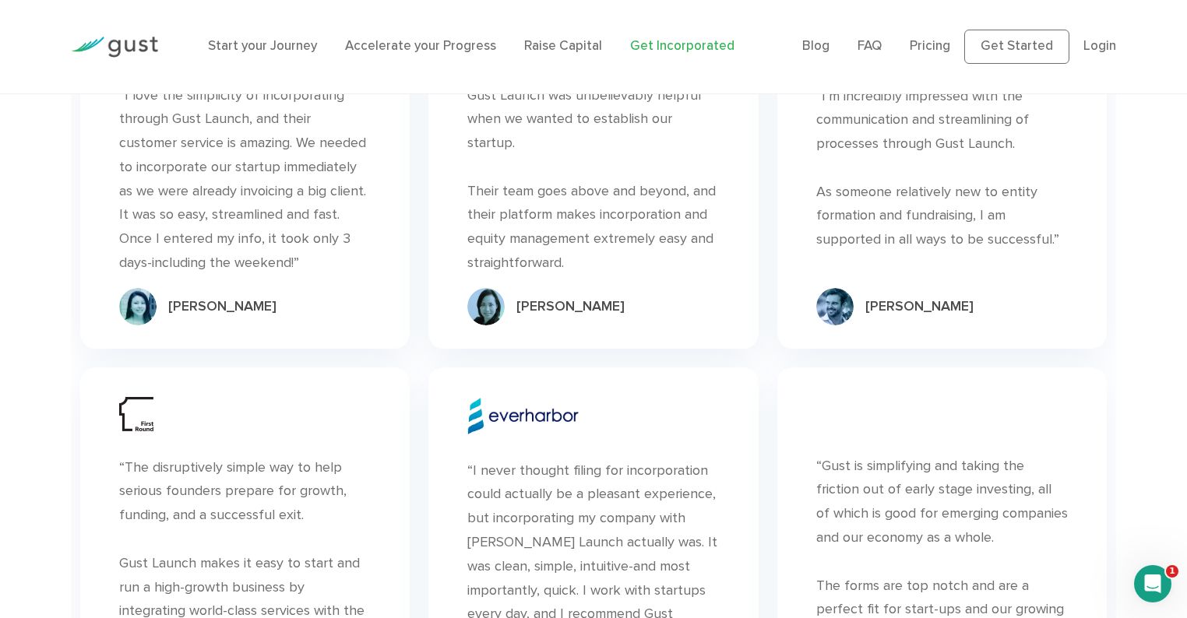
scroll to position [9613, 0]
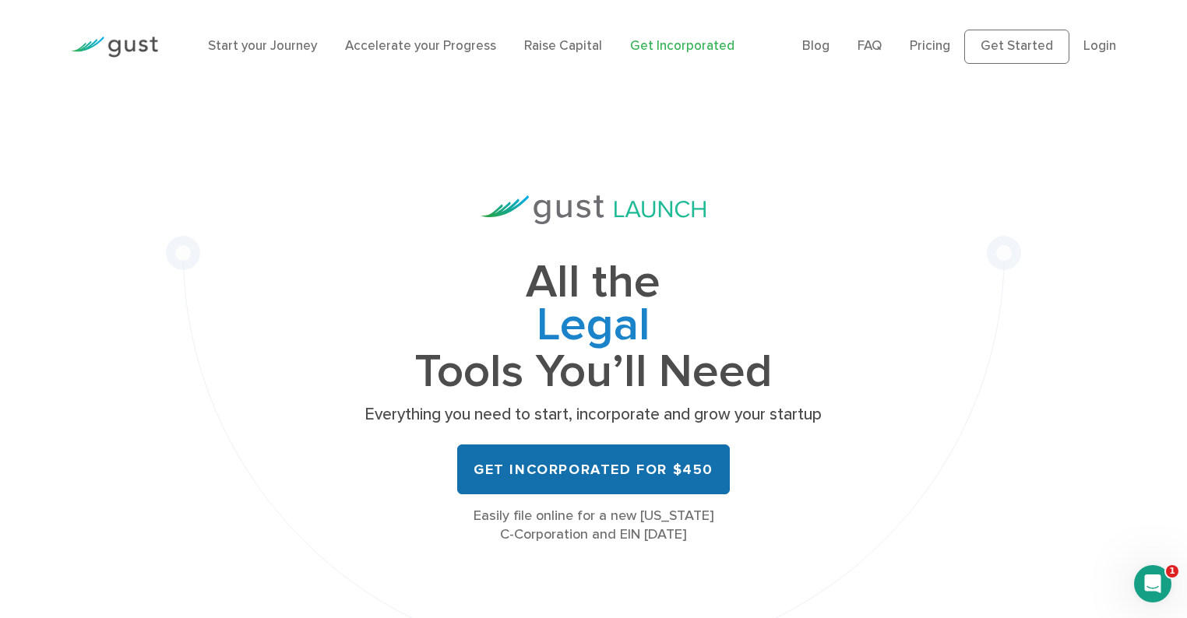
click at [551, 471] on link "Get Incorporated for $450" at bounding box center [593, 470] width 273 height 50
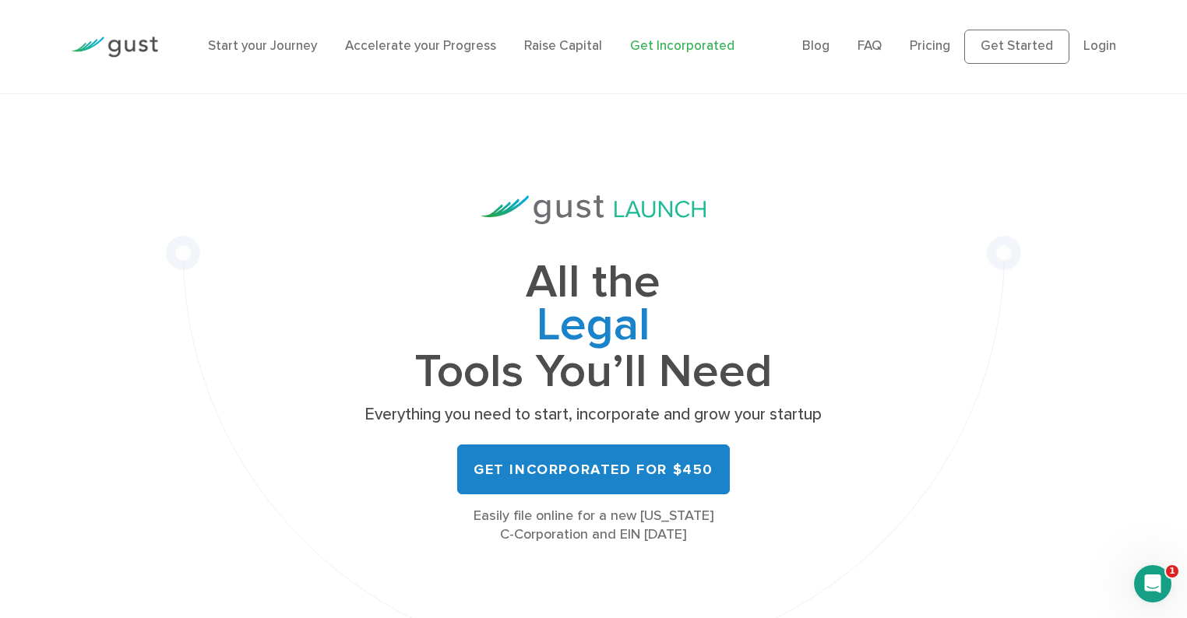
scroll to position [10157, 0]
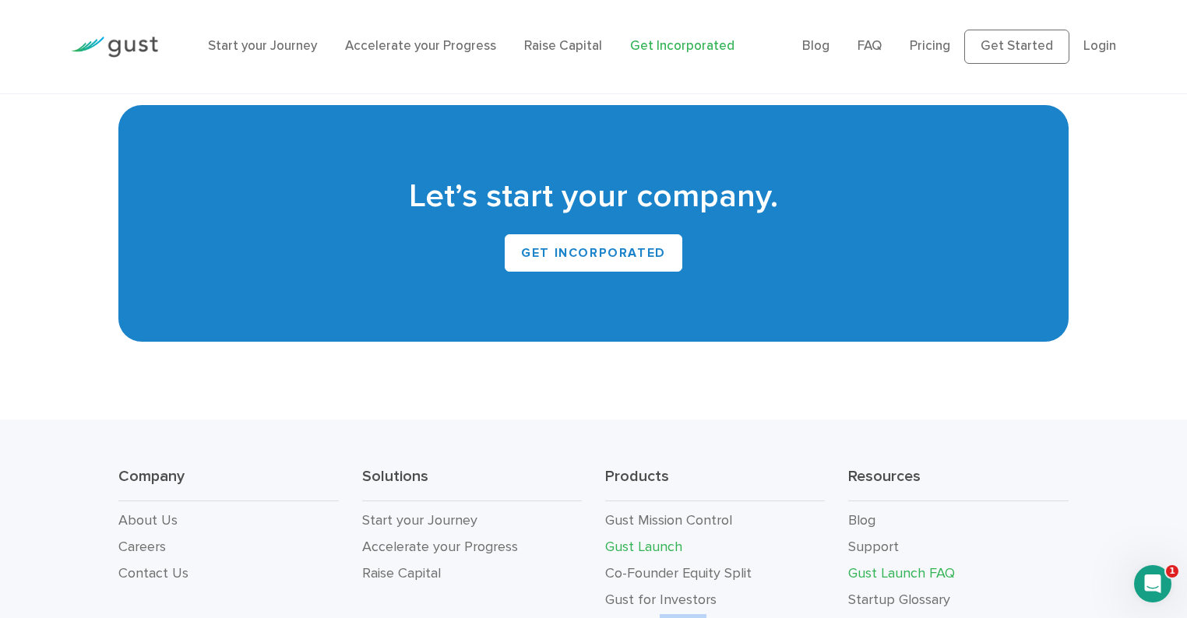
click at [912, 565] on link "Gust Launch FAQ" at bounding box center [901, 573] width 107 height 16
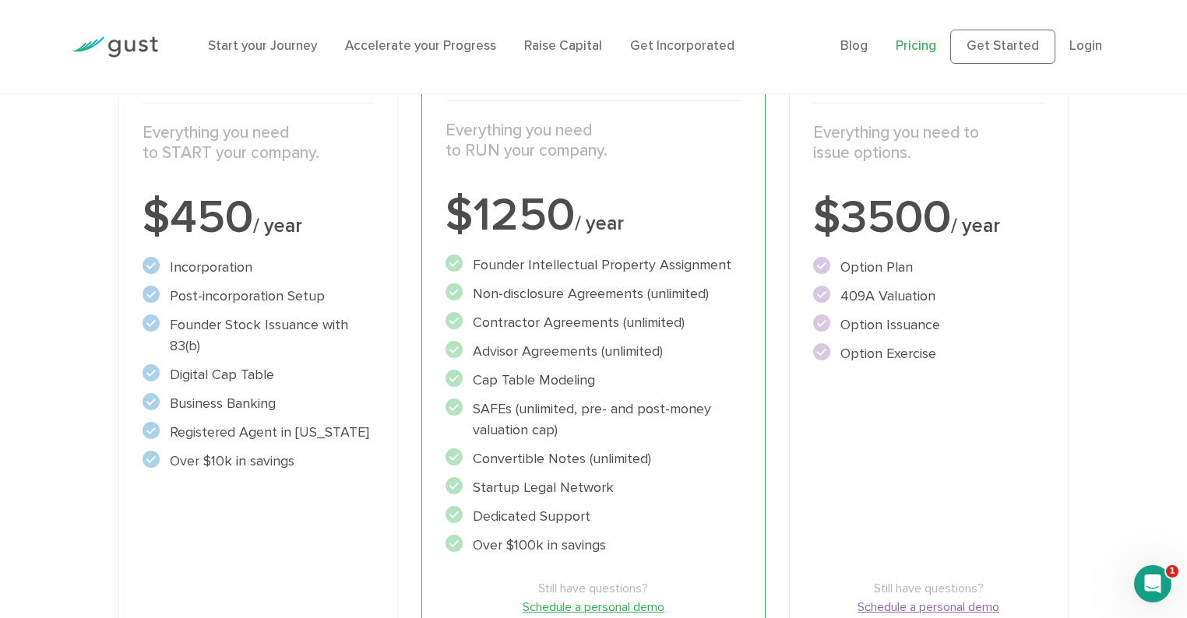
scroll to position [336, 0]
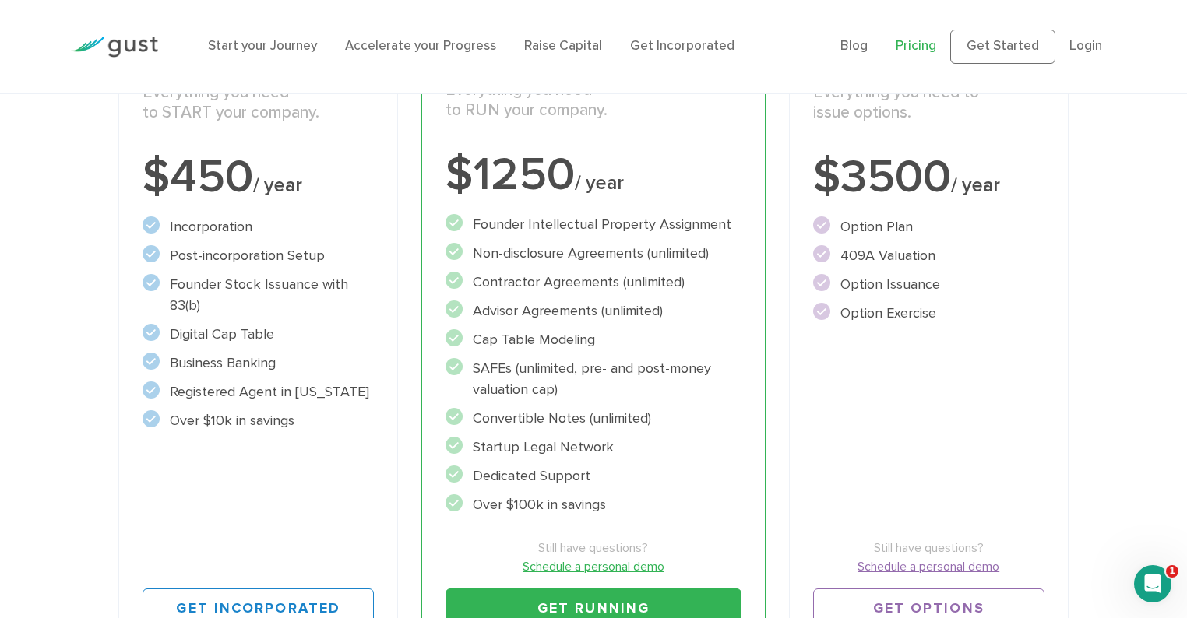
drag, startPoint x: 474, startPoint y: 221, endPoint x: 608, endPoint y: 485, distance: 296.0
click at [608, 485] on ul "Founder Intellectual Property Assignment" at bounding box center [592, 364] width 295 height 301
copy ul "Founder Intellectual Property Assignment Non-disclosure Agreements (unlimited) …"
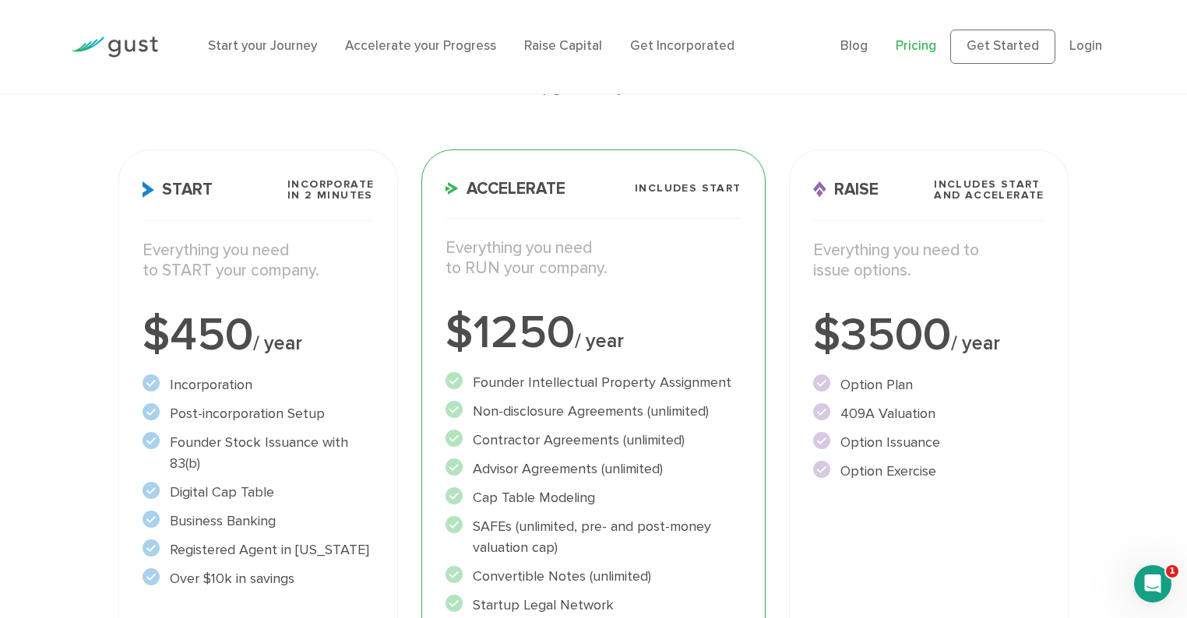
scroll to position [224, 0]
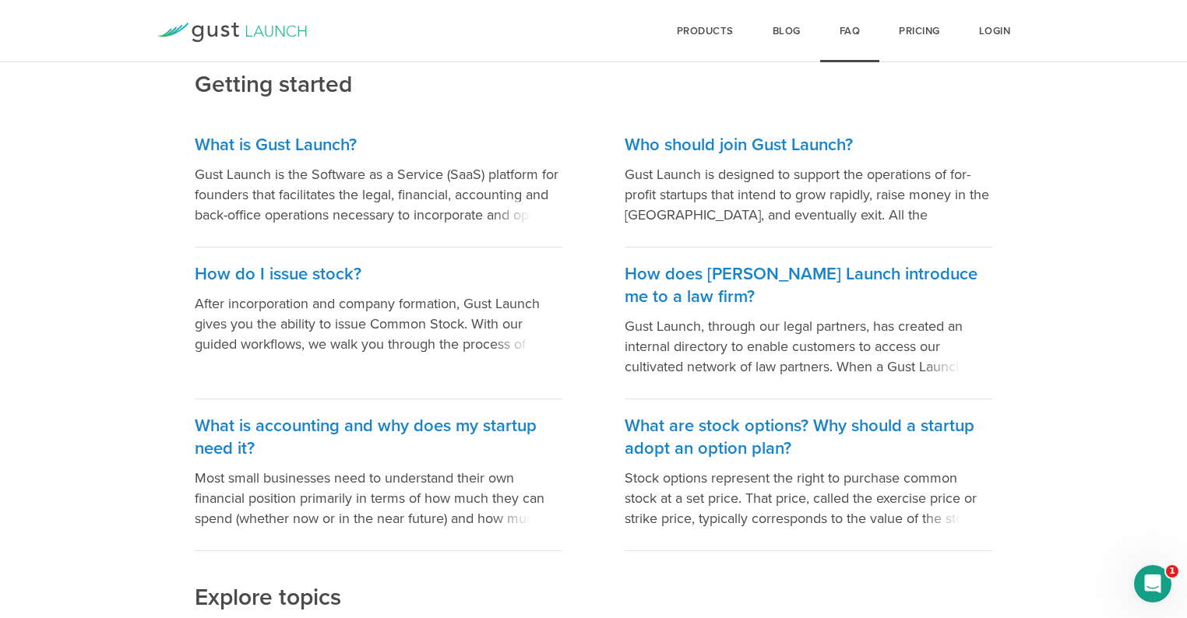
scroll to position [116, 0]
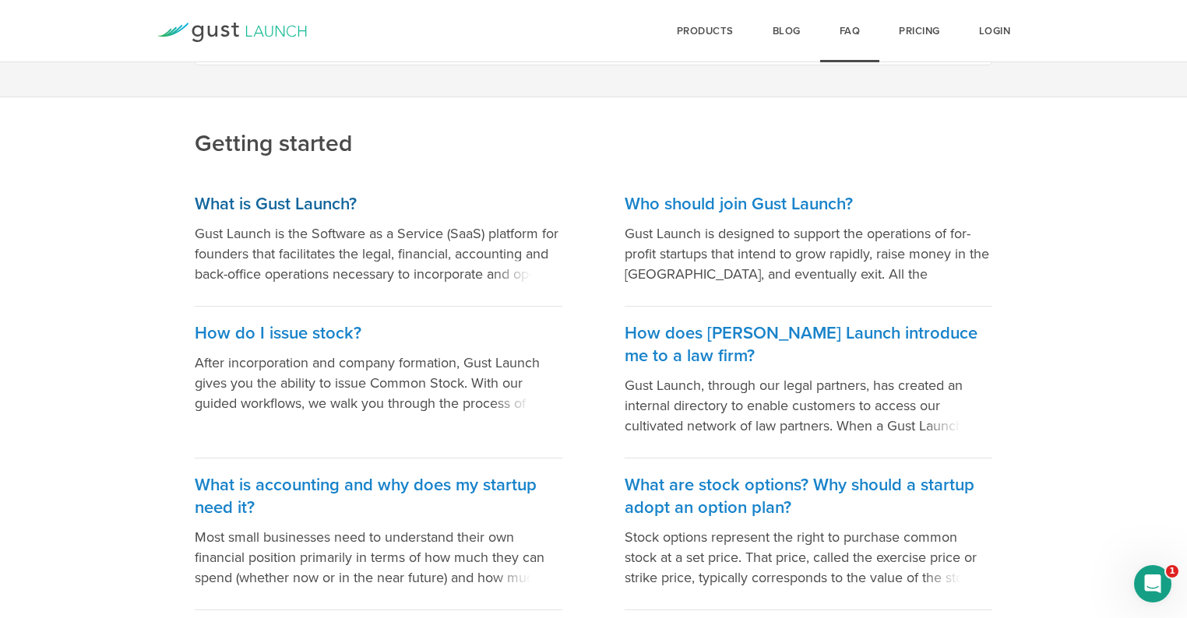
click at [329, 210] on h3 "What is Gust Launch?" at bounding box center [378, 204] width 367 height 23
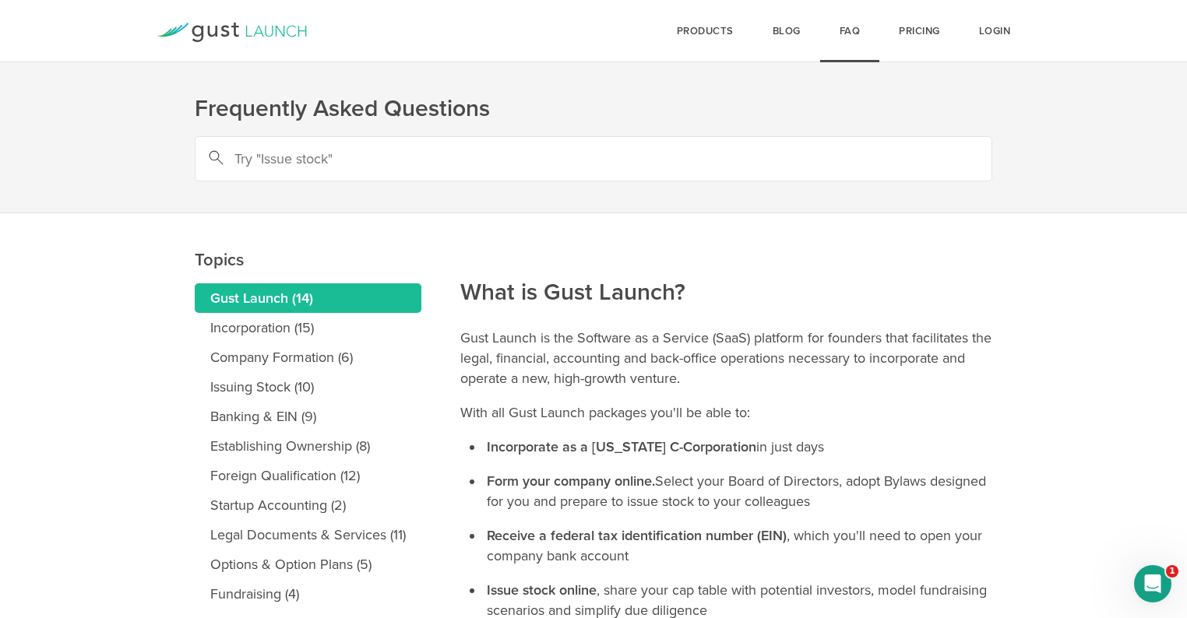
scroll to position [112, 0]
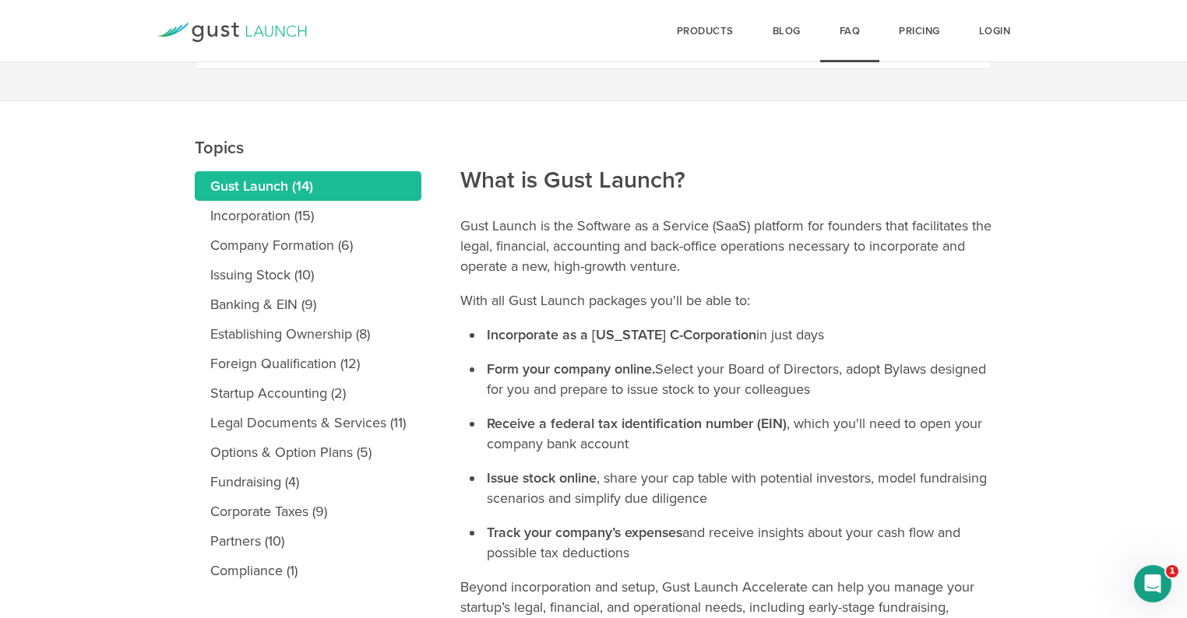
click at [294, 182] on link "Gust Launch (14)" at bounding box center [308, 186] width 227 height 30
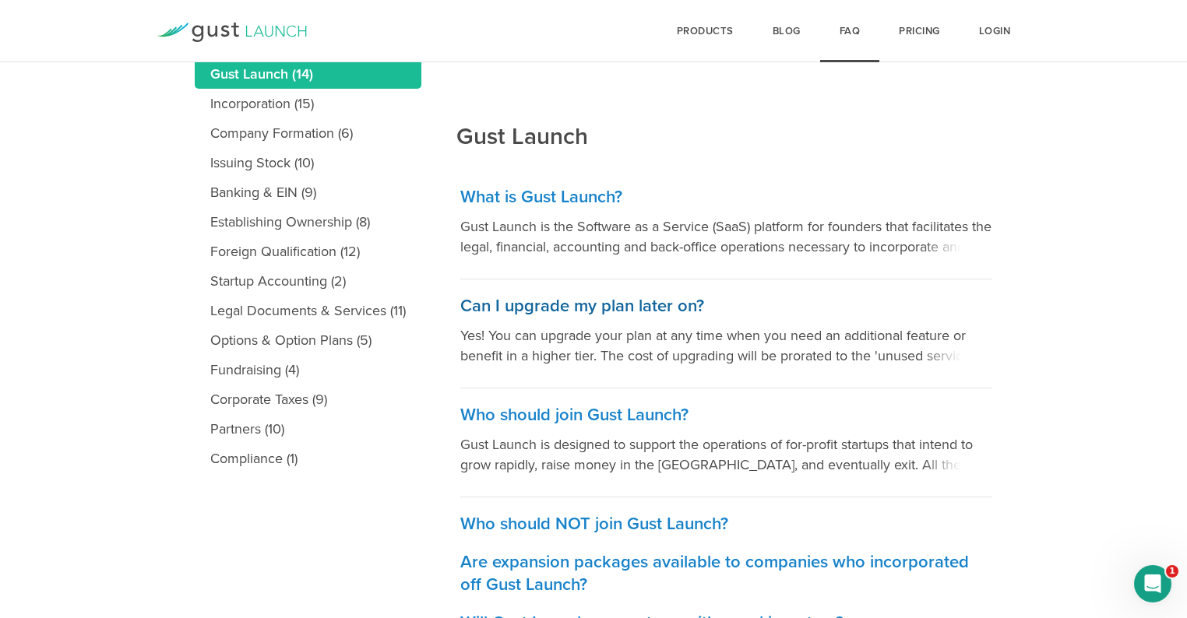
click at [551, 309] on h3 "Can I upgrade my plan later on?" at bounding box center [726, 306] width 532 height 23
